Goal: Task Accomplishment & Management: Use online tool/utility

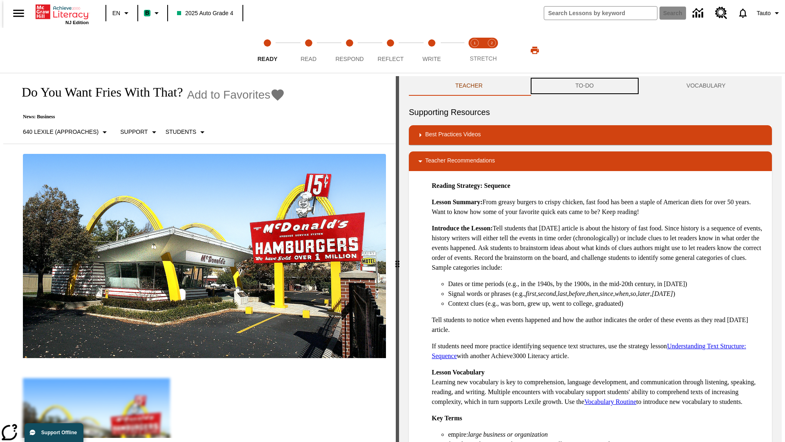
click at [585, 86] on button "TO-DO" at bounding box center [584, 86] width 111 height 20
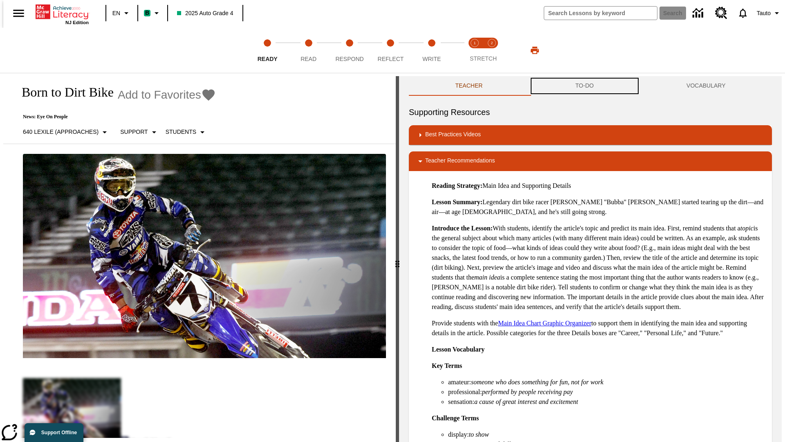
click at [585, 86] on button "TO-DO" at bounding box center [584, 86] width 111 height 20
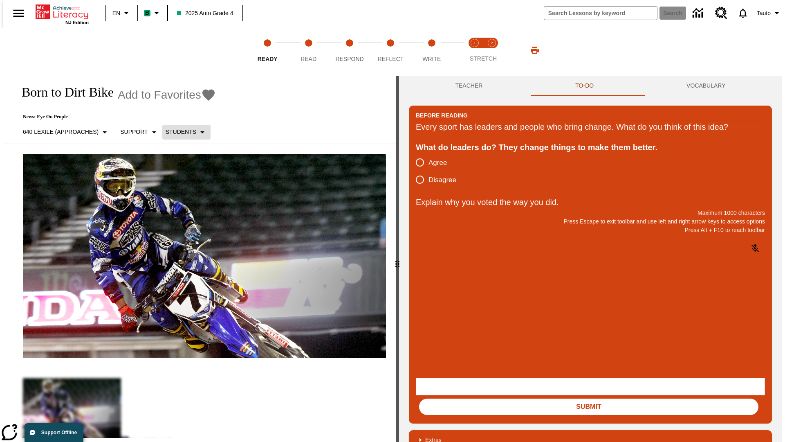
click at [182, 132] on p "Students" at bounding box center [181, 132] width 31 height 9
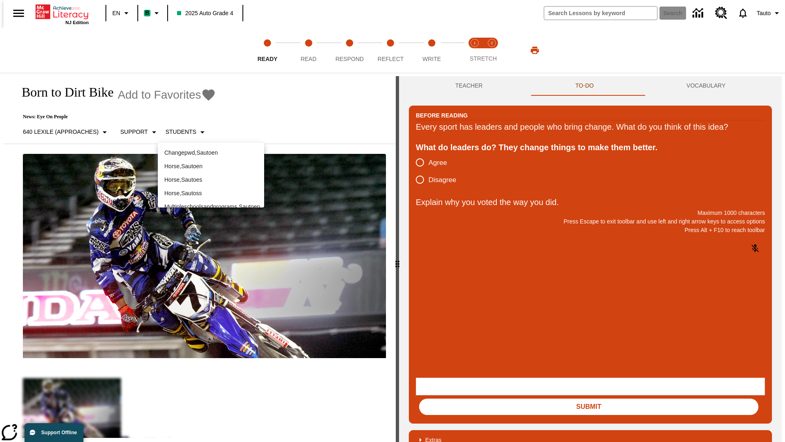
click at [211, 162] on p "Horse , Sautoen" at bounding box center [210, 166] width 93 height 9
